Goal: Task Accomplishment & Management: Use online tool/utility

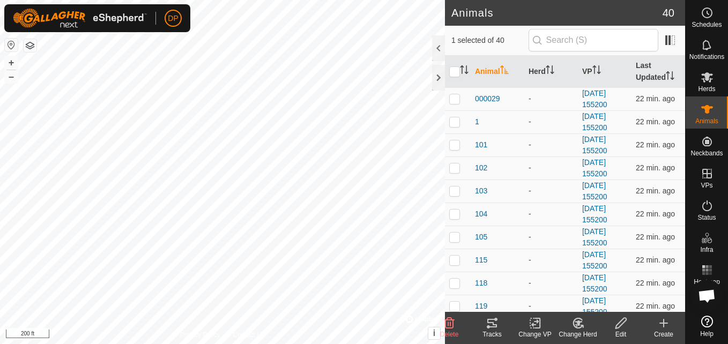
scroll to position [636, 0]
checkbox input "false"
click at [487, 324] on icon at bounding box center [492, 323] width 13 height 13
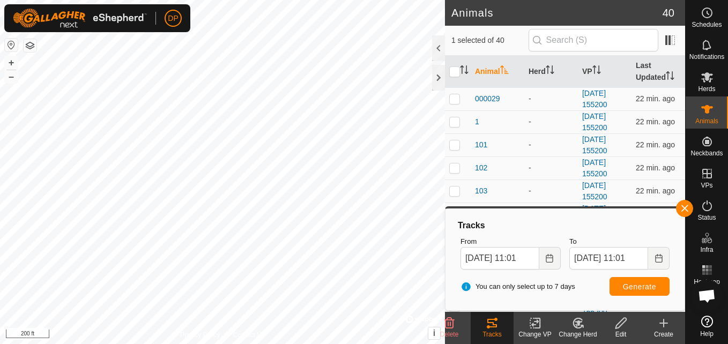
click at [487, 330] on div "Tracks" at bounding box center [492, 335] width 43 height 10
click at [683, 206] on button "button" at bounding box center [684, 208] width 17 height 17
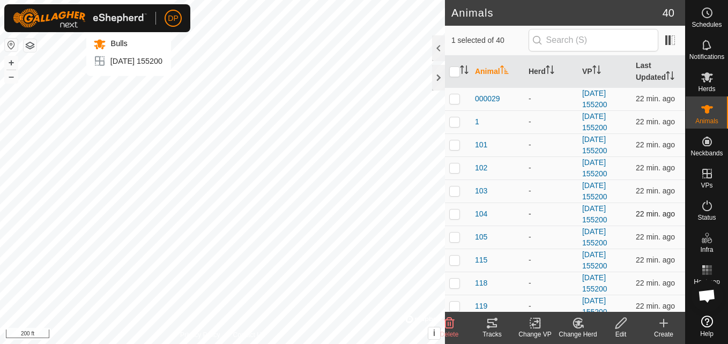
checkbox input "false"
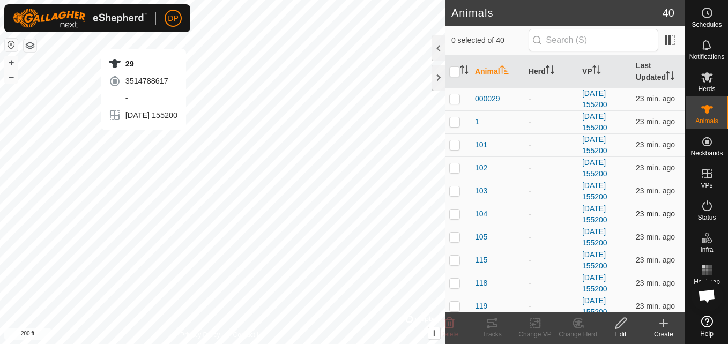
checkbox input "true"
click at [490, 324] on icon at bounding box center [492, 323] width 13 height 13
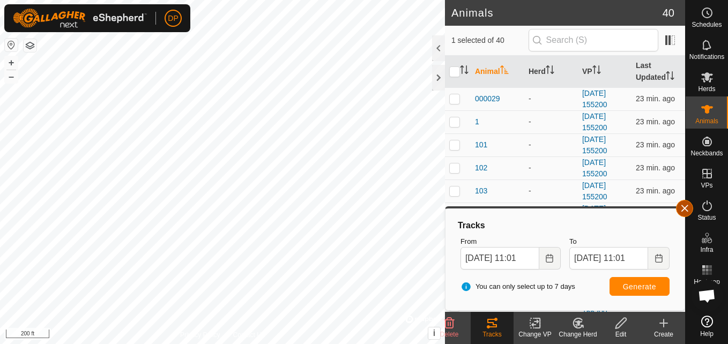
click at [683, 209] on button "button" at bounding box center [684, 208] width 17 height 17
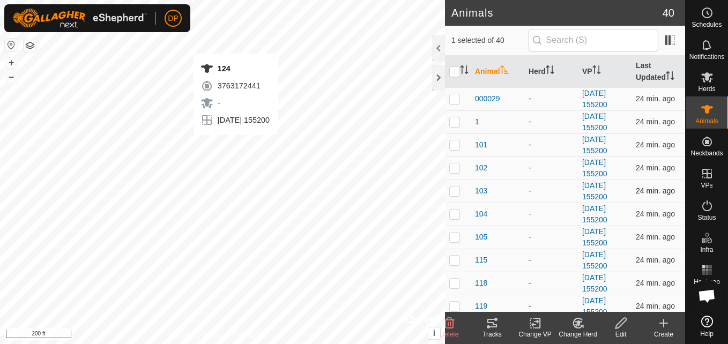
checkbox input "true"
checkbox input "false"
click at [488, 328] on icon at bounding box center [492, 323] width 10 height 9
